Goal: Task Accomplishment & Management: Manage account settings

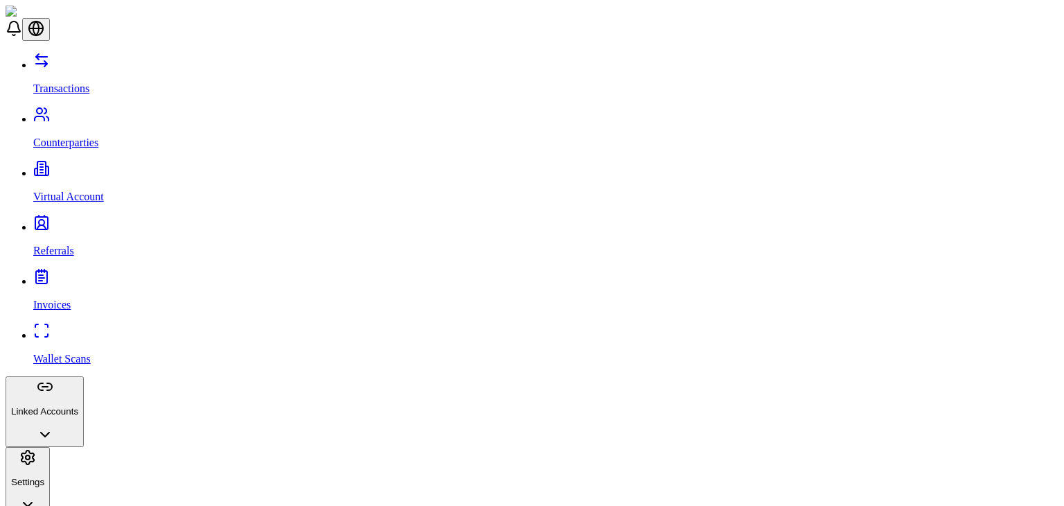
click at [43, 191] on p "Virtual Account" at bounding box center [545, 197] width 1025 height 12
click at [78, 406] on p "Linked Accounts" at bounding box center [44, 411] width 67 height 10
click at [84, 458] on link "Wallets" at bounding box center [545, 464] width 1025 height 12
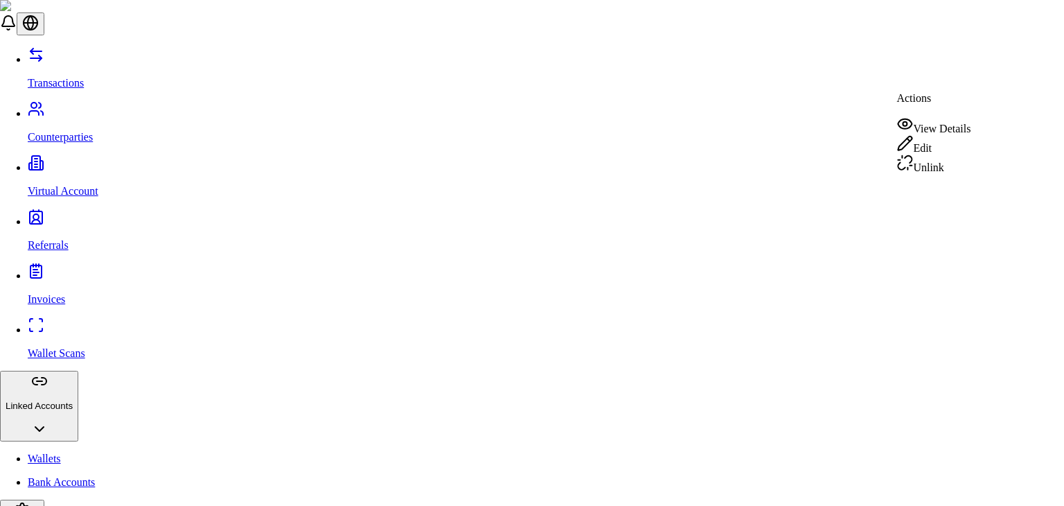
click at [936, 120] on div "View Details" at bounding box center [934, 125] width 74 height 19
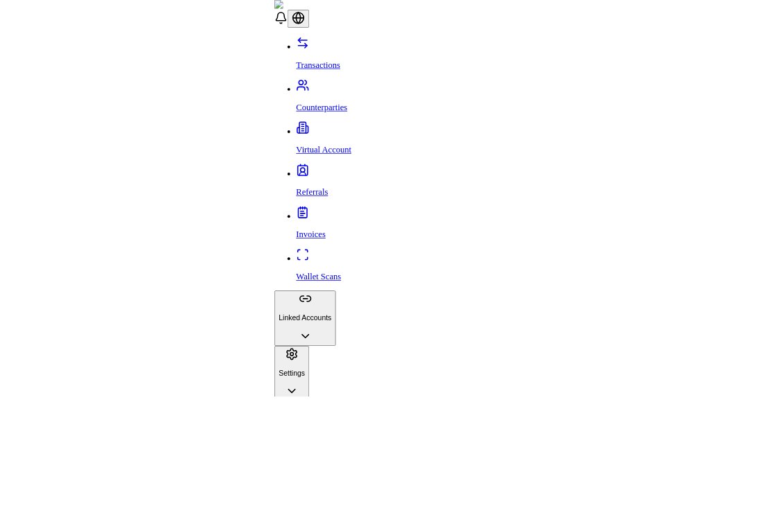
scroll to position [270, 0]
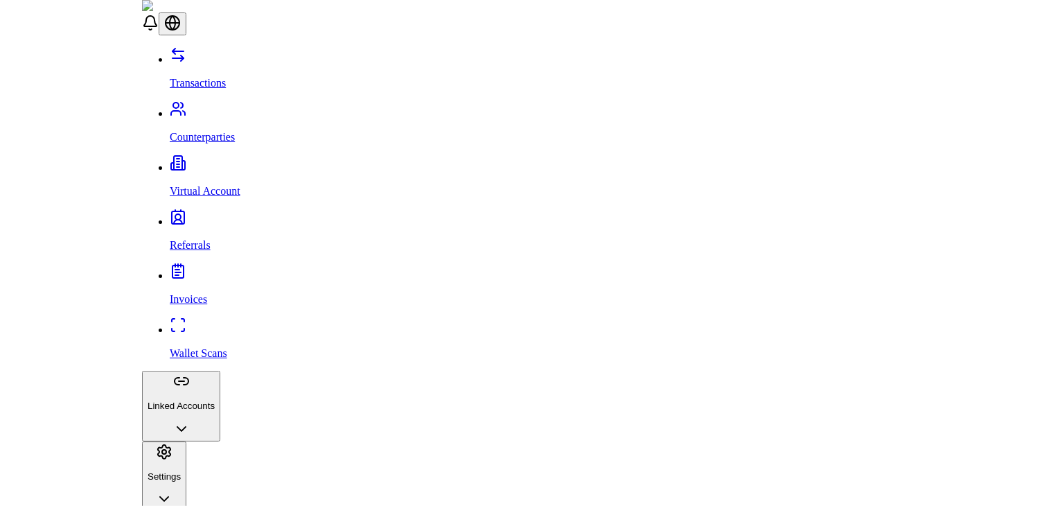
scroll to position [0, 0]
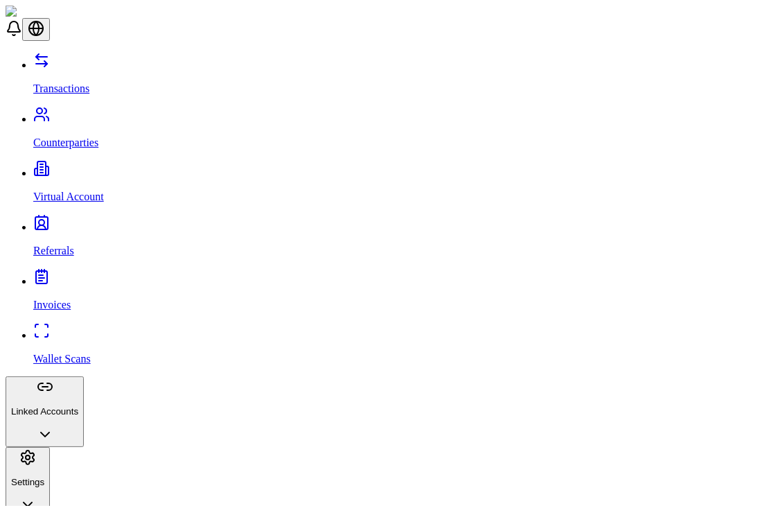
click at [50, 447] on button "Settings" at bounding box center [28, 482] width 44 height 71
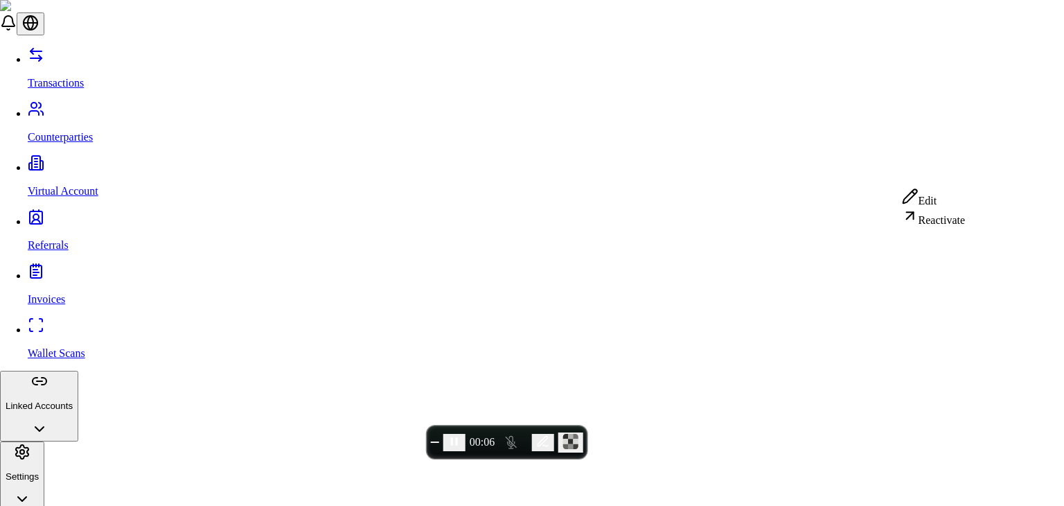
click at [435, 442] on span "End recording" at bounding box center [435, 442] width 0 height 0
